Goal: Check status: Check status

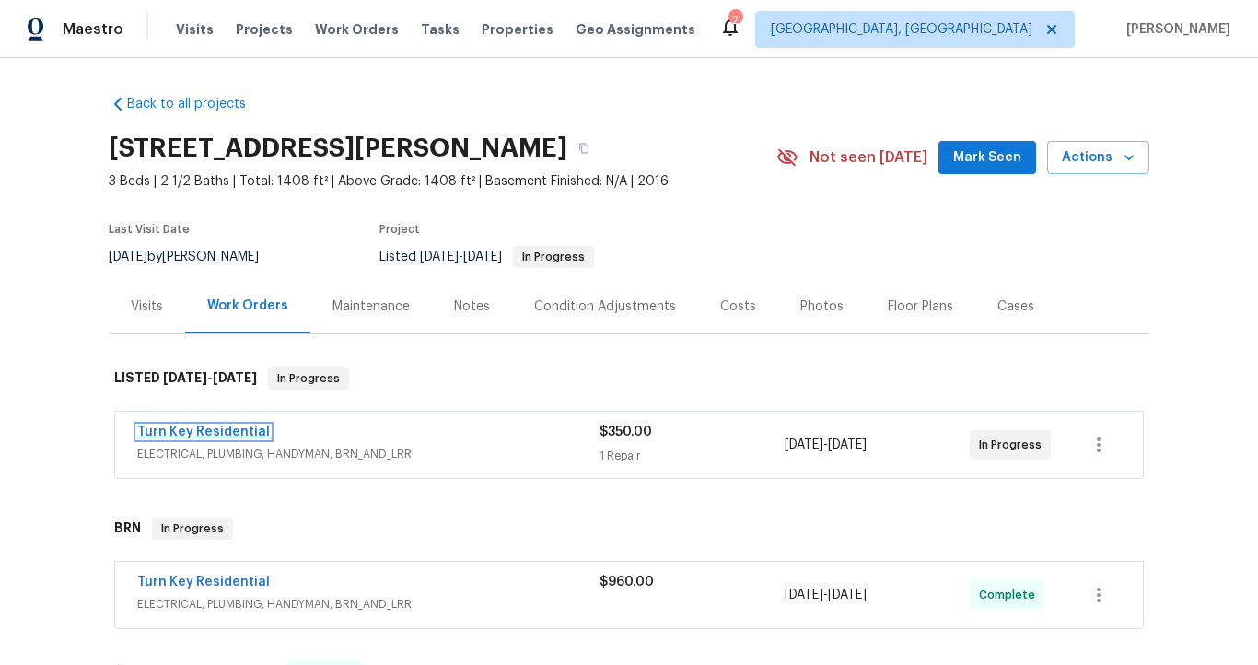
click at [215, 426] on link "Turn Key Residential" at bounding box center [203, 431] width 133 height 13
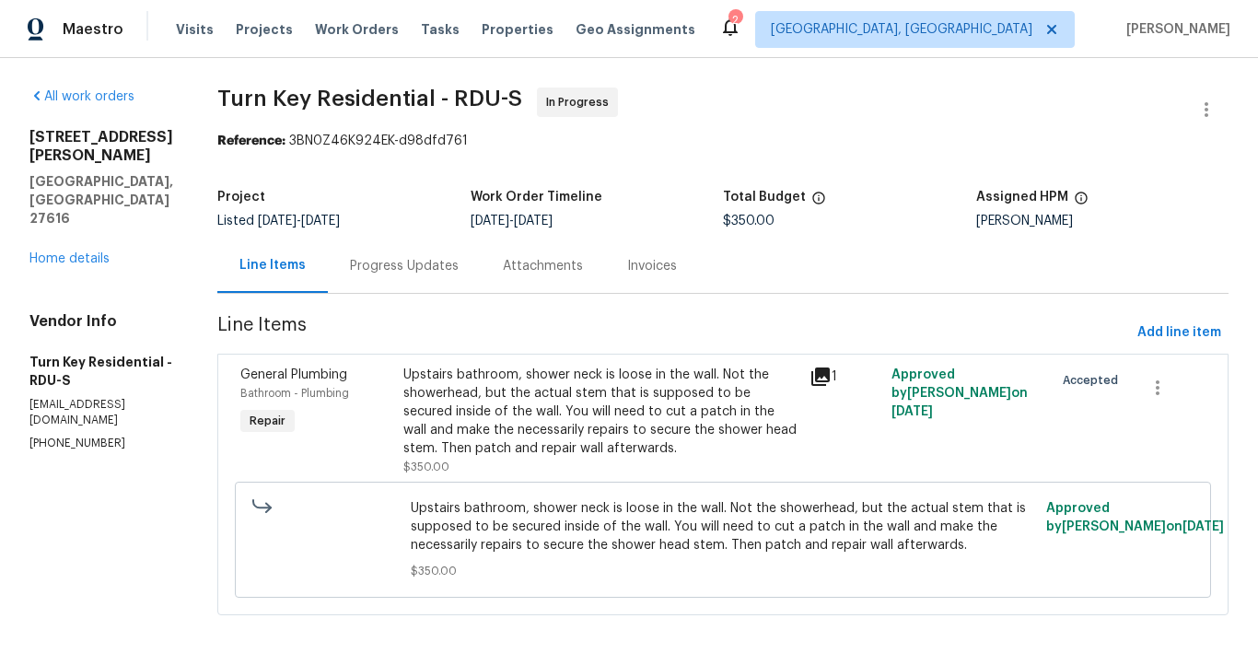
click at [437, 258] on div "Progress Updates" at bounding box center [404, 266] width 109 height 18
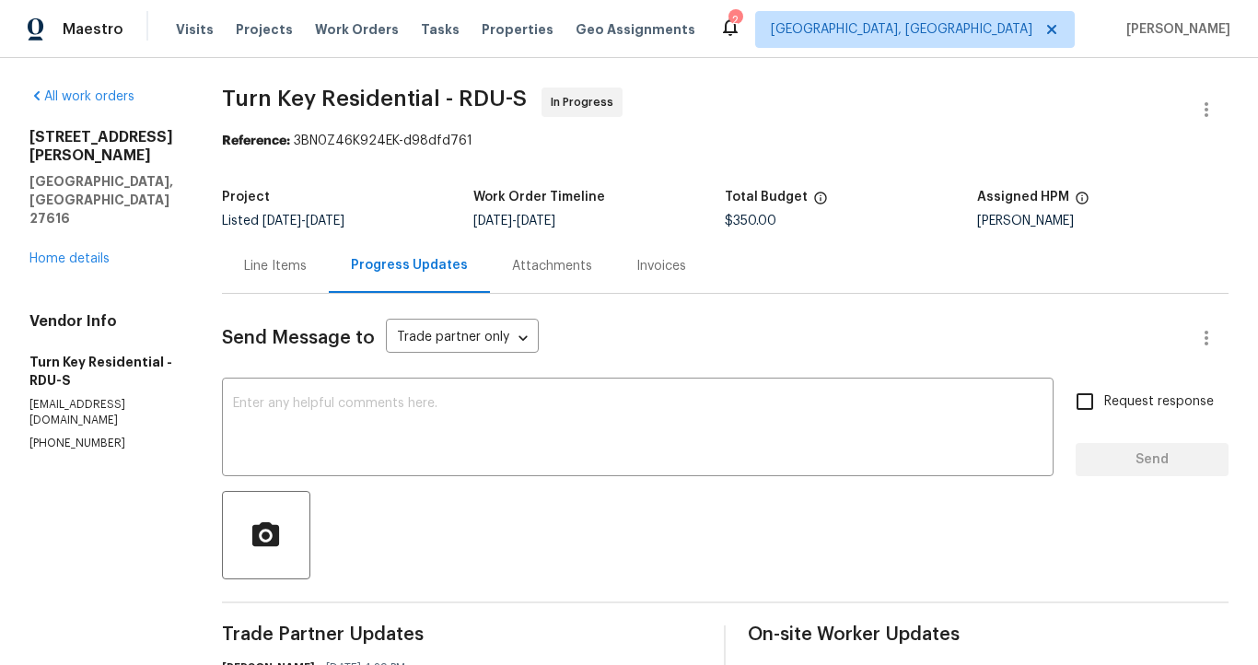
click at [326, 257] on div "Line Items" at bounding box center [275, 266] width 107 height 54
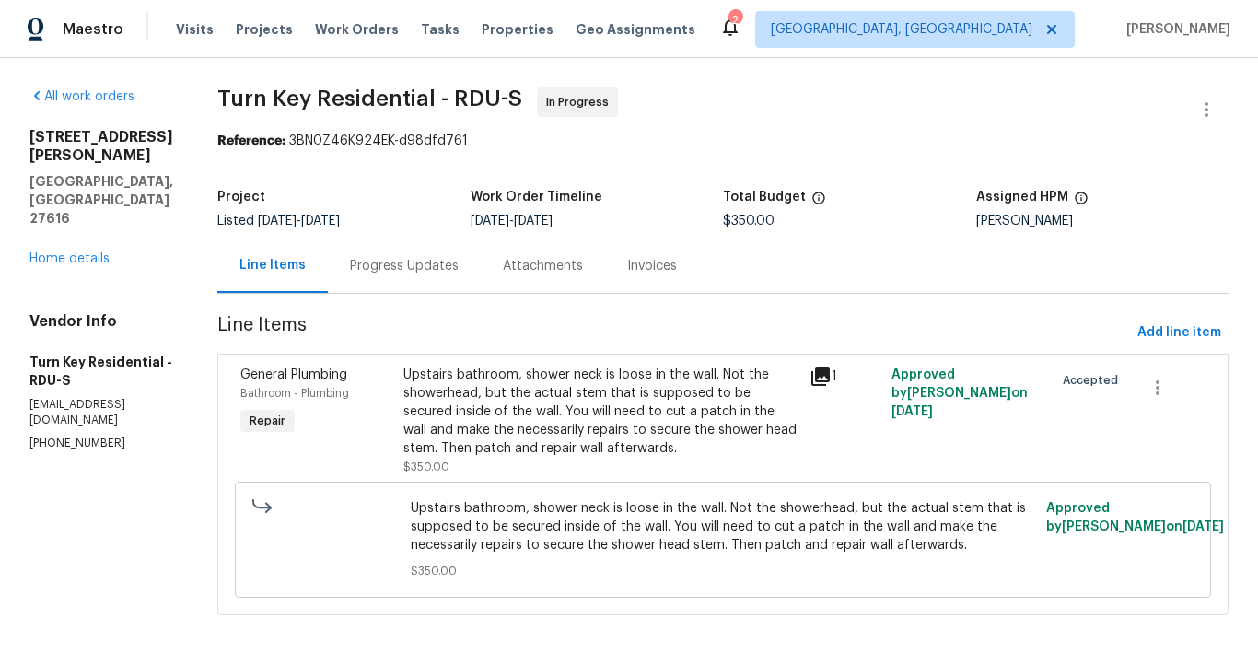
click at [827, 374] on icon at bounding box center [820, 376] width 18 height 18
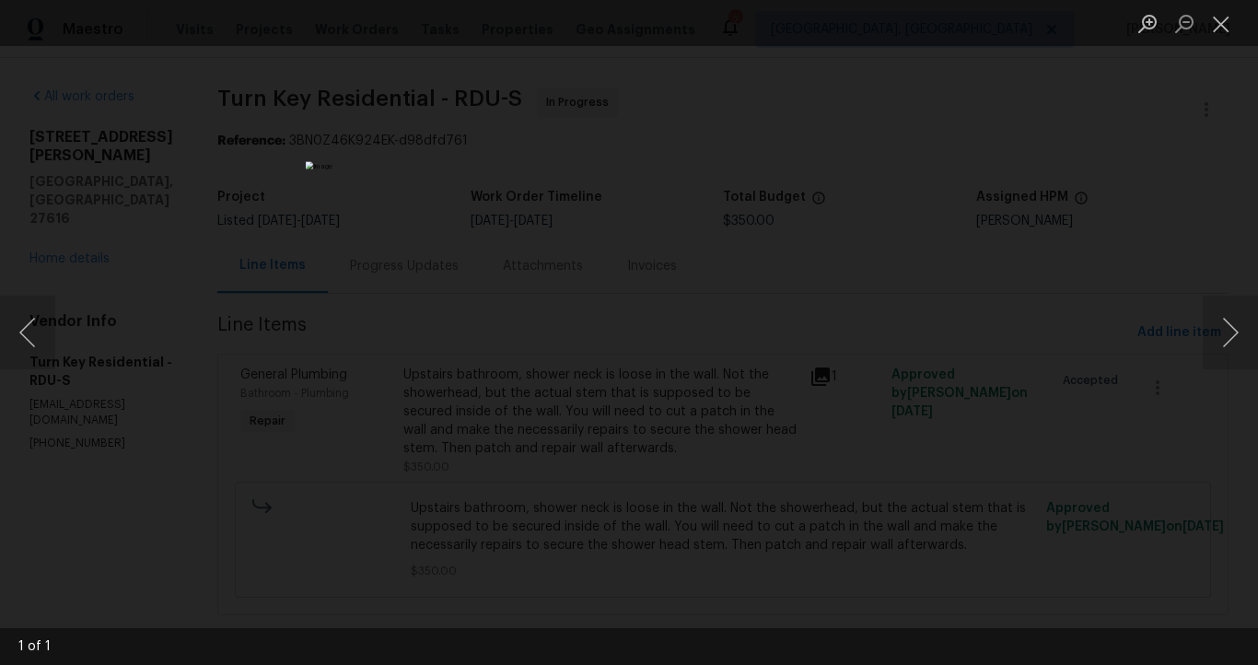
click at [1087, 286] on div "Lightbox" at bounding box center [629, 332] width 1258 height 665
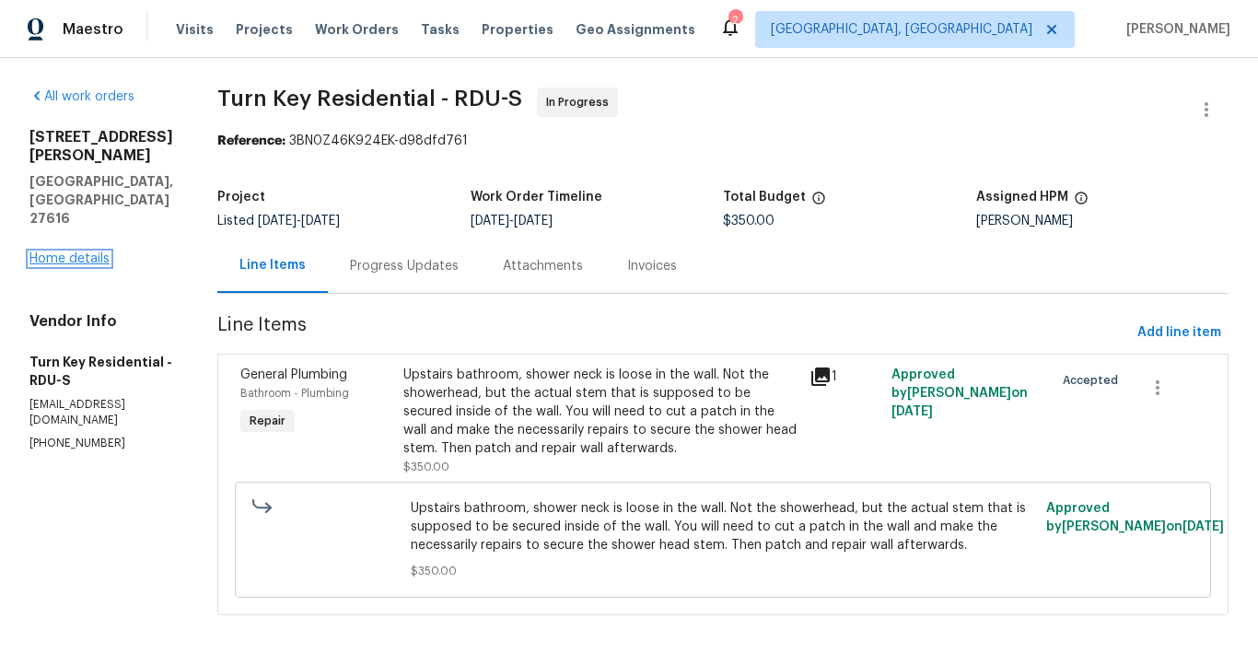
click at [98, 252] on link "Home details" at bounding box center [69, 258] width 80 height 13
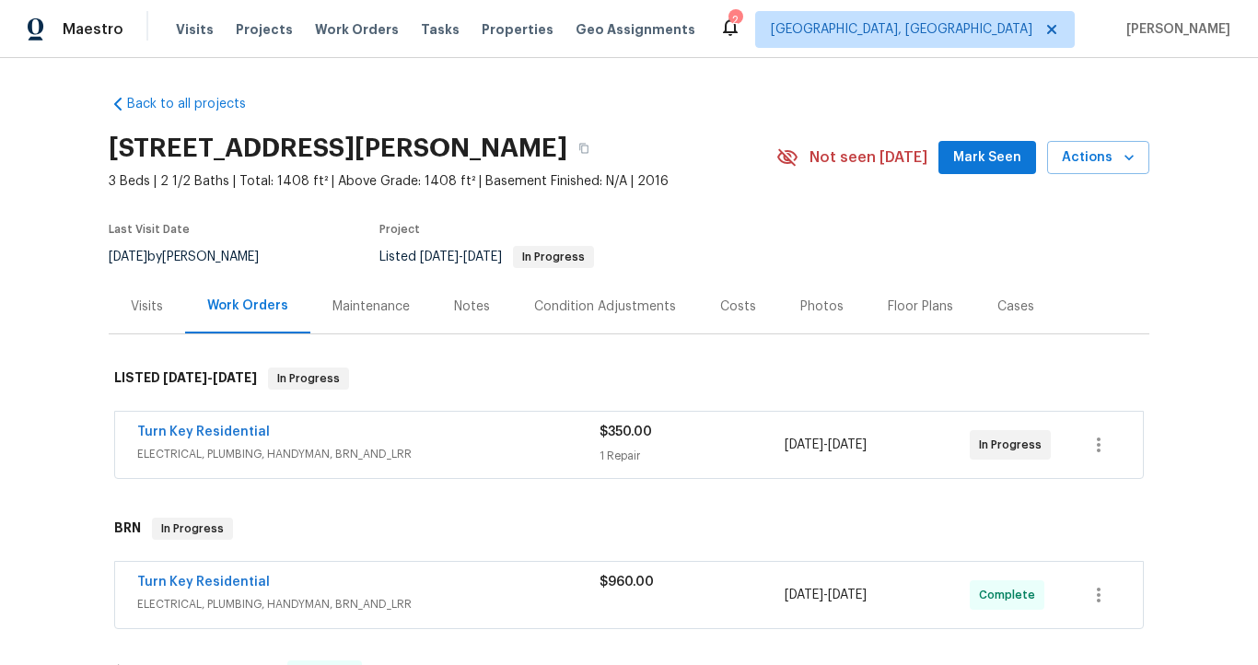
scroll to position [2, 0]
